Goal: Information Seeking & Learning: Learn about a topic

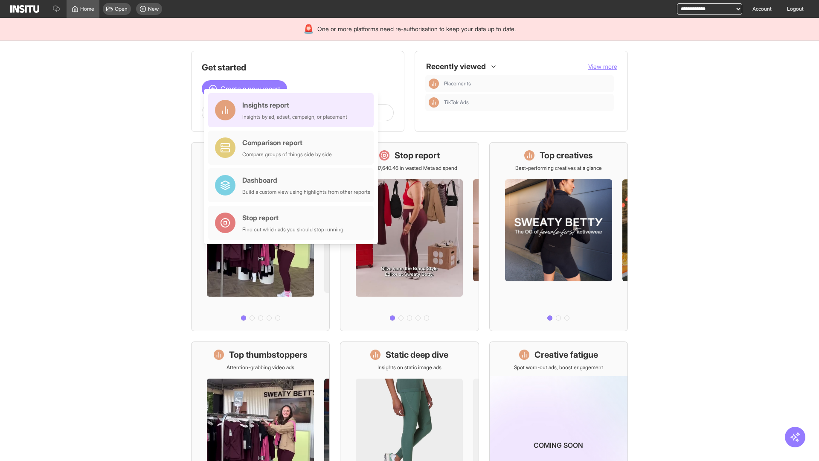
click at [293, 110] on div "Insights report Insights by ad, adset, campaign, or placement" at bounding box center [294, 110] width 105 height 20
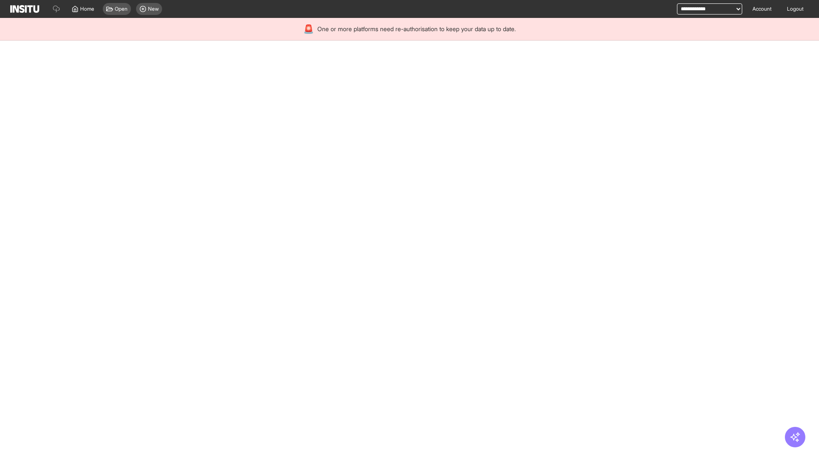
select select "**"
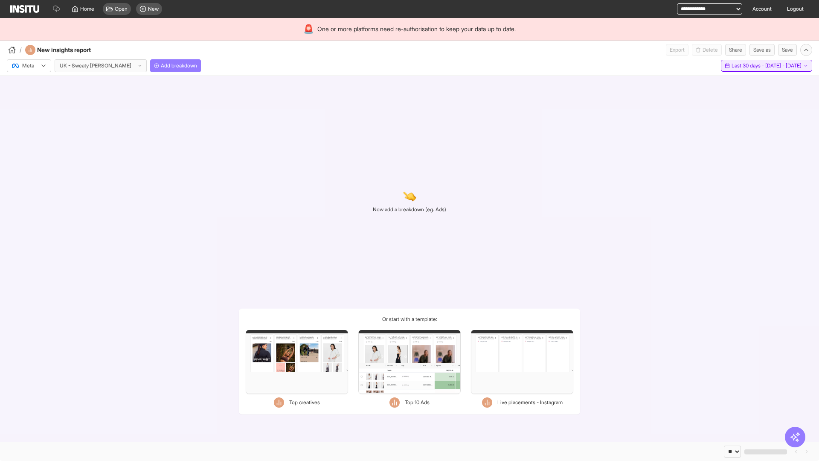
click at [749, 66] on span "Last 30 days - [DATE] - [DATE]" at bounding box center [767, 65] width 70 height 7
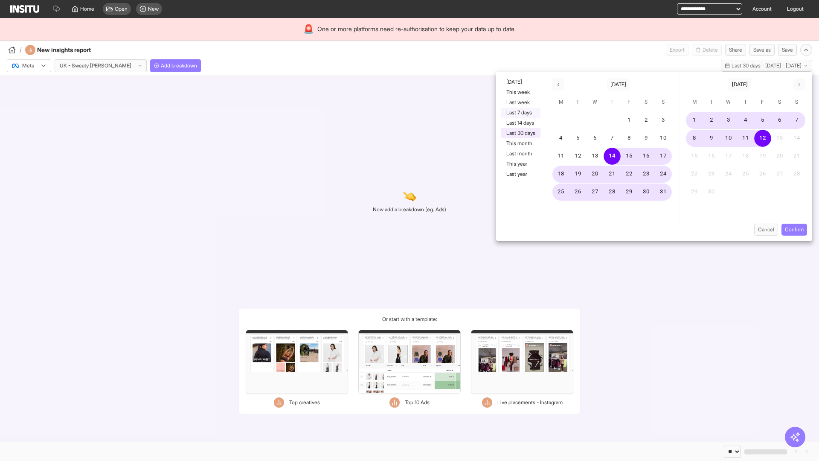
click at [520, 113] on button "Last 7 days" at bounding box center [520, 113] width 39 height 10
